Goal: Check status: Check status

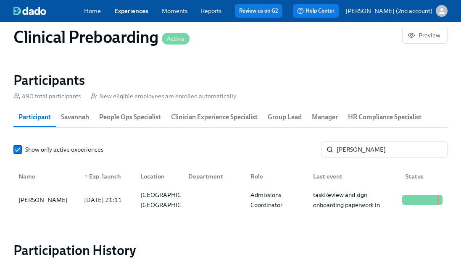
scroll to position [879, 0]
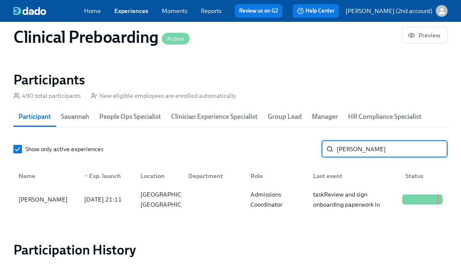
click at [402, 153] on input "[PERSON_NAME]" at bounding box center [392, 149] width 111 height 17
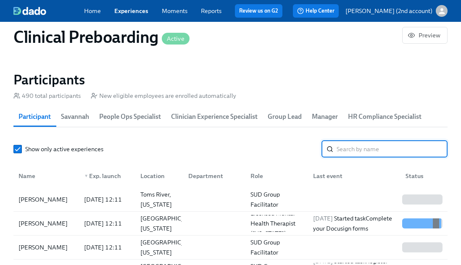
type input "[PERSON_NAME][EMAIL_ADDRESS][PERSON_NAME][DOMAIN_NAME]"
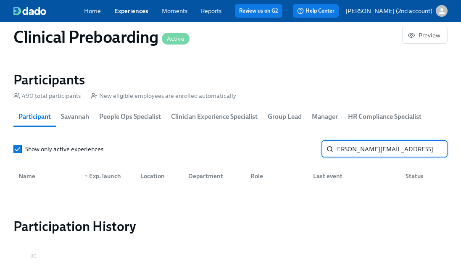
click at [436, 151] on input "[PERSON_NAME][EMAIL_ADDRESS][PERSON_NAME][DOMAIN_NAME]" at bounding box center [392, 149] width 111 height 17
type input "a"
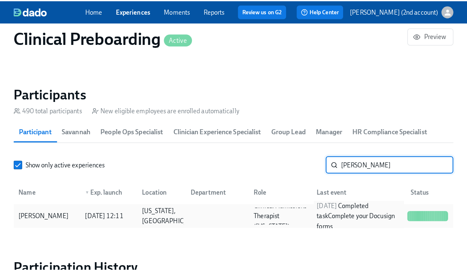
scroll to position [869, 0]
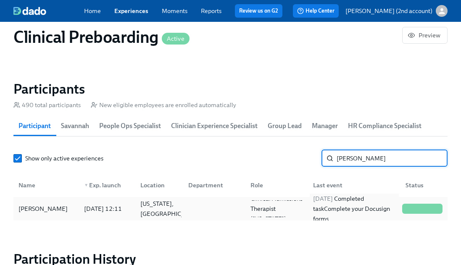
type input "[PERSON_NAME]"
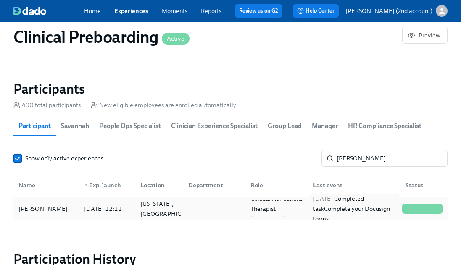
click at [375, 203] on div "[DATE] Completed task Complete your Docusign forms" at bounding box center [354, 209] width 89 height 30
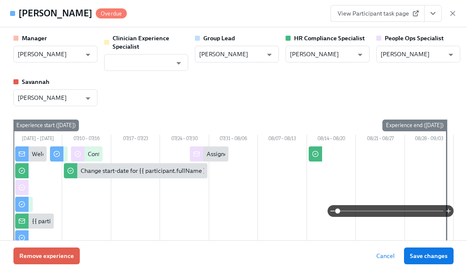
click at [433, 13] on icon "View task page" at bounding box center [433, 13] width 8 height 8
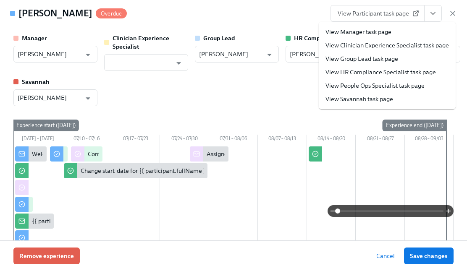
click at [410, 87] on link "View People Ops Specialist task page" at bounding box center [375, 86] width 99 height 8
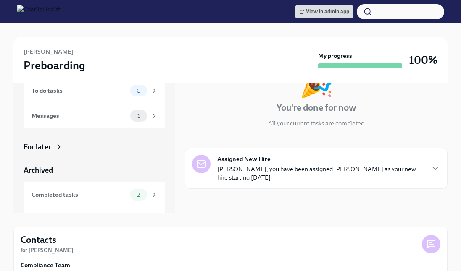
scroll to position [59, 0]
click at [50, 144] on div "For later" at bounding box center [38, 146] width 28 height 10
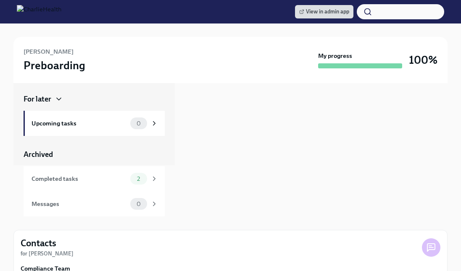
scroll to position [64, 0]
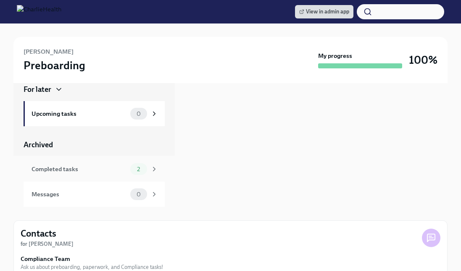
click at [63, 166] on div "Completed tasks" at bounding box center [79, 169] width 95 height 9
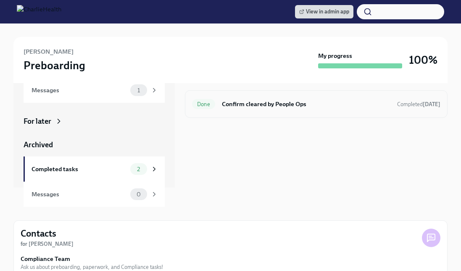
click at [225, 111] on div "Done Confirm cleared by People Ops Completed 4 days ago" at bounding box center [316, 103] width 248 height 13
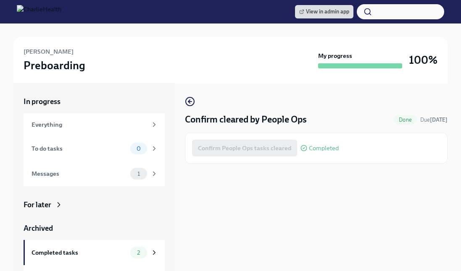
click at [148, 44] on div "Catherine Potenza Preboarding My progress 100%" at bounding box center [230, 60] width 434 height 46
click at [168, 66] on div "Catherine Potenza Preboarding" at bounding box center [169, 60] width 291 height 26
